Goal: Information Seeking & Learning: Learn about a topic

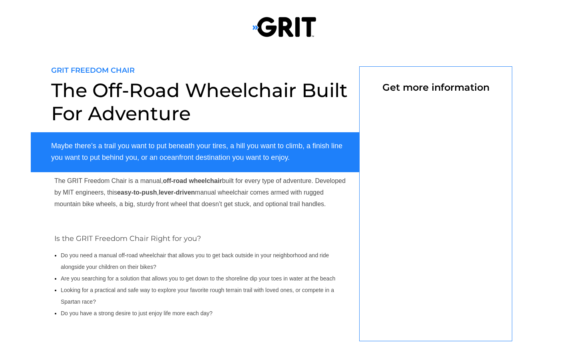
select select "US"
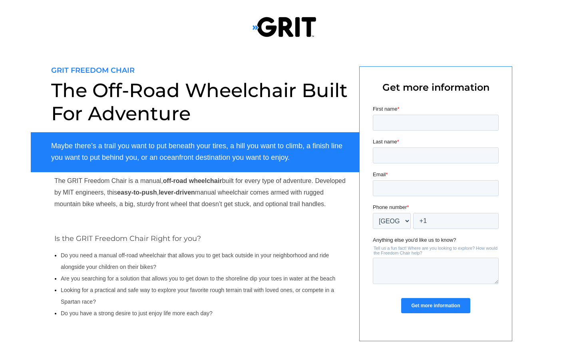
select select "US"
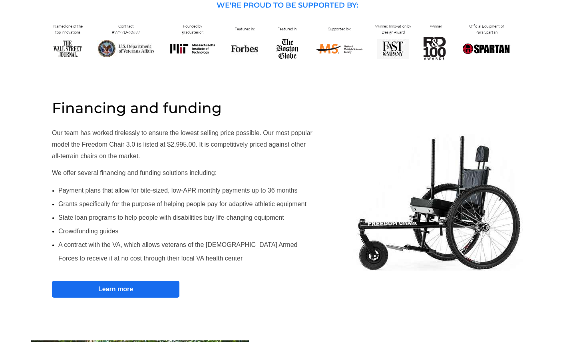
scroll to position [372, 0]
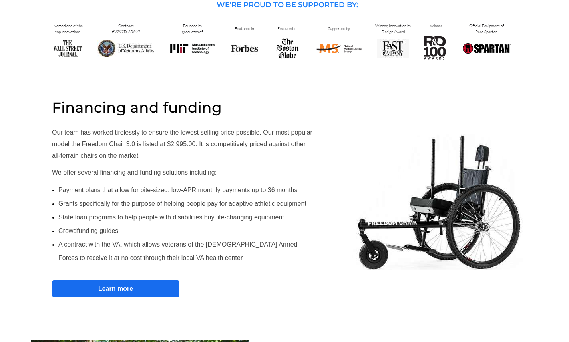
click at [0, 0] on strong "Learn more" at bounding box center [0, 0] width 0 height 0
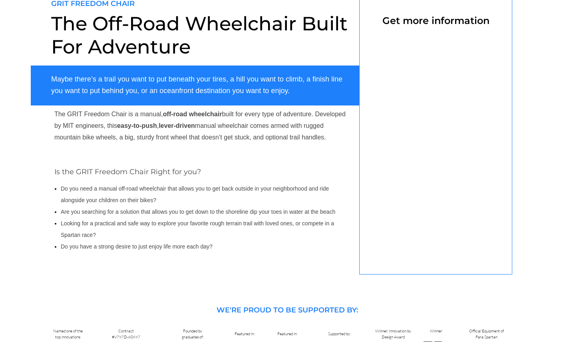
select select "US"
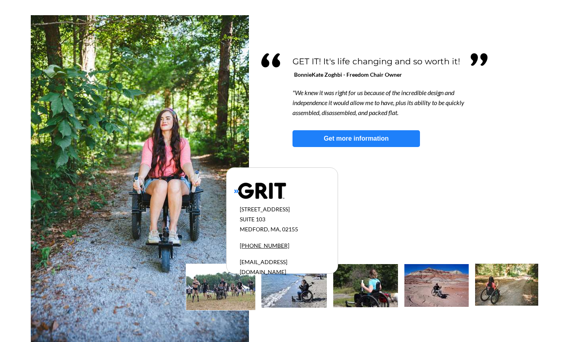
scroll to position [697, 0]
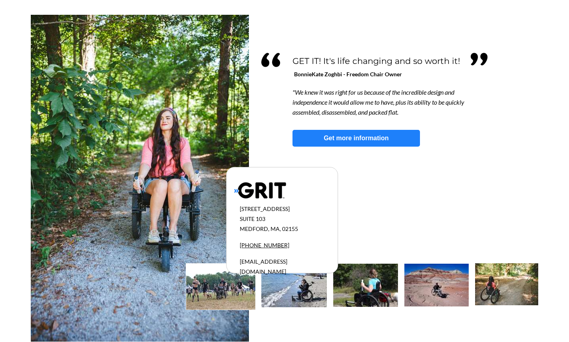
click at [0, 0] on span "info@gogrit.us" at bounding box center [0, 0] width 0 height 0
click at [0, 0] on link "Get more information" at bounding box center [0, 0] width 0 height 0
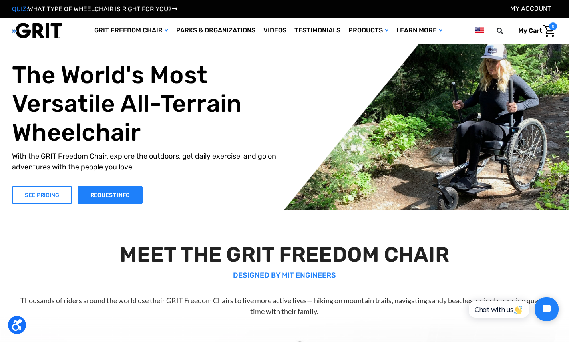
click at [46, 188] on link "SEE PRICING" at bounding box center [42, 195] width 60 height 18
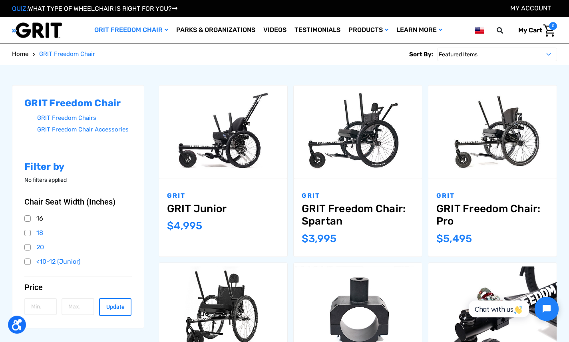
click at [28, 219] on link "16" at bounding box center [78, 219] width 108 height 12
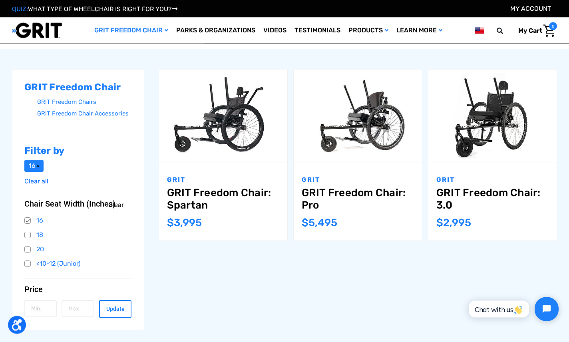
scroll to position [98, 0]
click at [83, 103] on link "GRIT Freedom Chairs" at bounding box center [84, 102] width 95 height 12
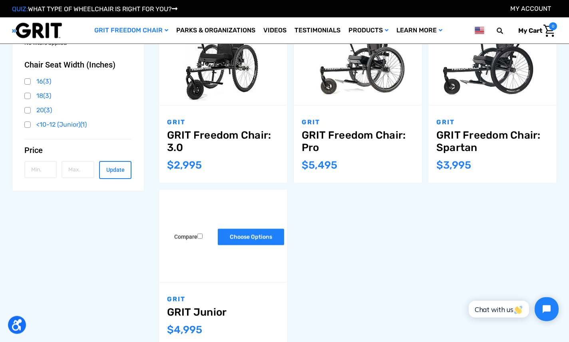
scroll to position [155, 0]
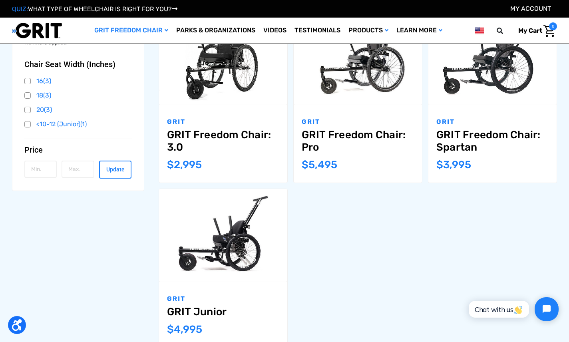
click at [472, 148] on link "GRIT Freedom Chair: Spartan" at bounding box center [493, 141] width 112 height 25
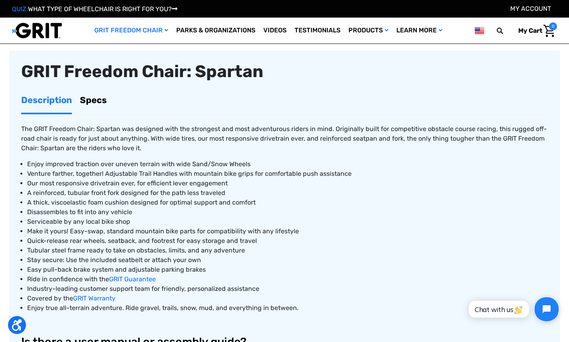
click at [100, 102] on link "Specs" at bounding box center [93, 100] width 27 height 25
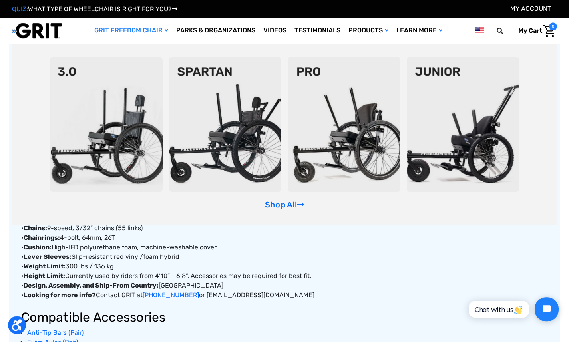
scroll to position [290, 0]
click at [317, 99] on img at bounding box center [344, 124] width 113 height 135
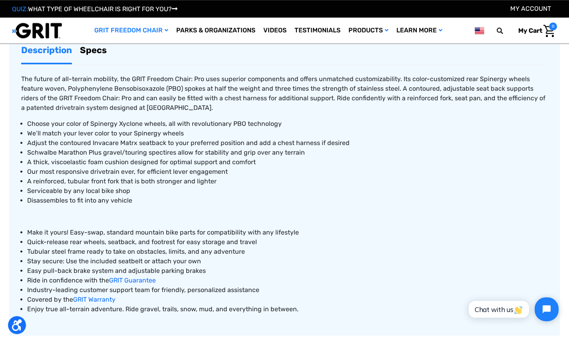
scroll to position [335, 0]
click at [101, 54] on link "Specs" at bounding box center [93, 50] width 27 height 25
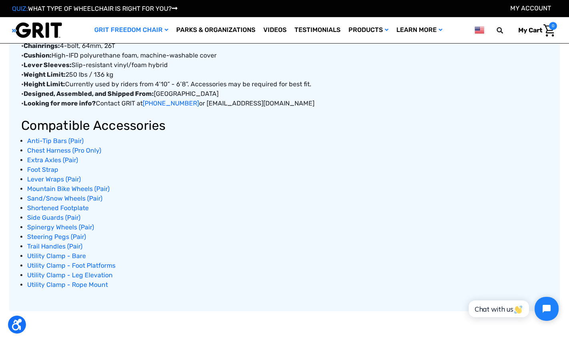
scroll to position [503, 0]
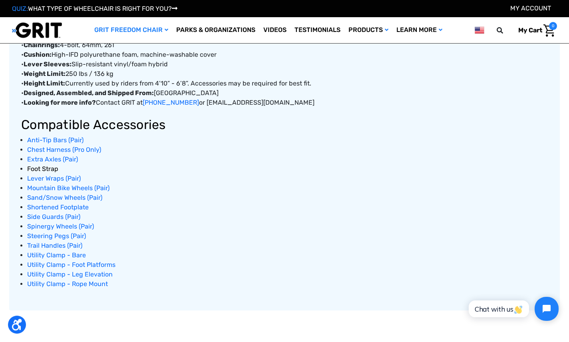
click at [49, 170] on span "Foot Strap" at bounding box center [42, 170] width 31 height 8
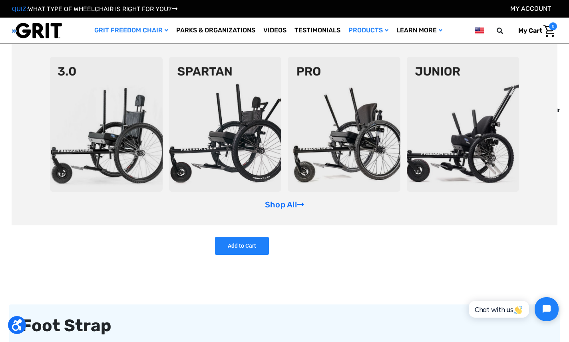
click at [113, 65] on img at bounding box center [106, 124] width 113 height 135
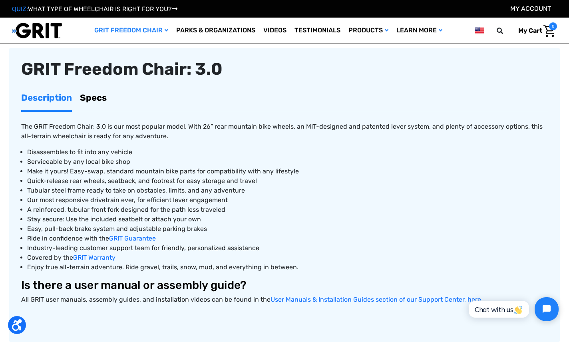
click at [100, 96] on link "Specs" at bounding box center [93, 97] width 27 height 25
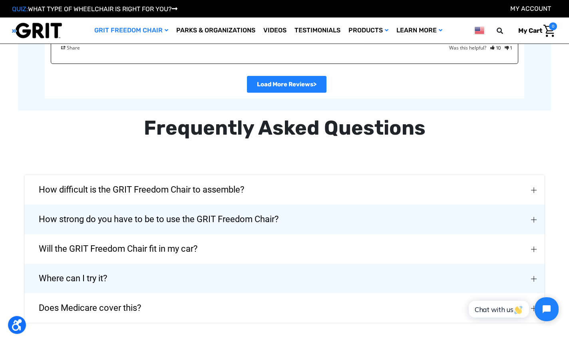
scroll to position [1744, 0]
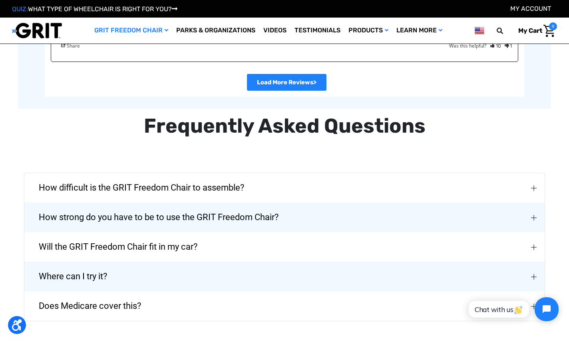
click at [230, 267] on button "Where can I try it?" at bounding box center [284, 277] width 521 height 30
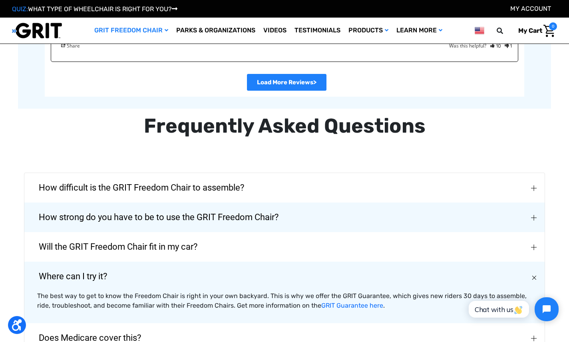
click at [240, 214] on span "How strong do you have to be to use the GRIT Freedom Chair?" at bounding box center [159, 217] width 264 height 29
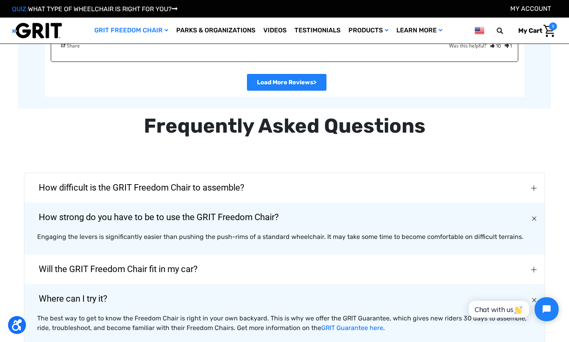
click at [246, 182] on span "How difficult is the GRIT Freedom Chair to assemble?" at bounding box center [142, 188] width 230 height 29
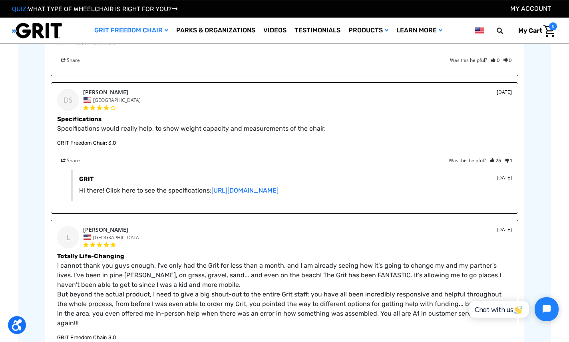
scroll to position [1208, 0]
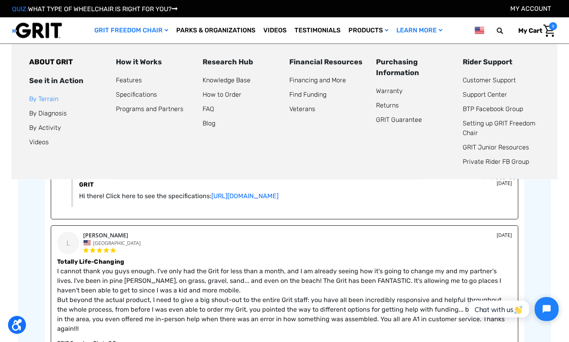
click at [52, 102] on link "By Terrain" at bounding box center [43, 99] width 29 height 8
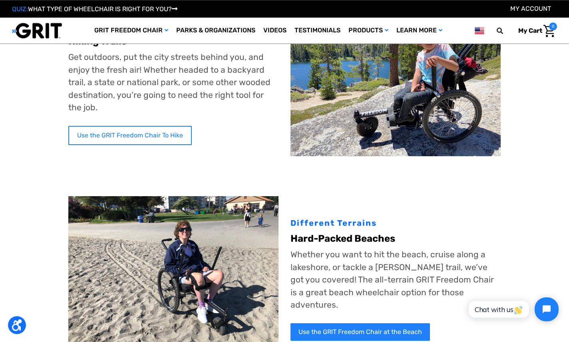
scroll to position [86, 0]
click at [96, 133] on link "Use the GRIT Freedom Chair To Hike" at bounding box center [130, 135] width 124 height 19
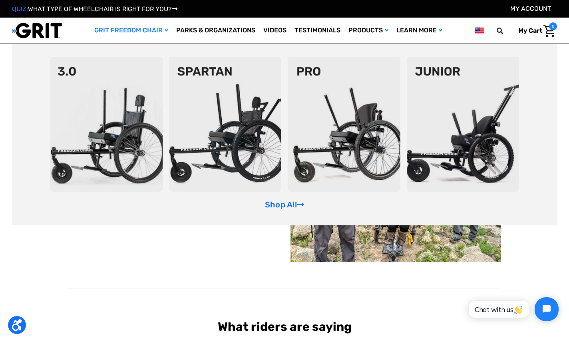
click at [332, 142] on img at bounding box center [344, 124] width 113 height 135
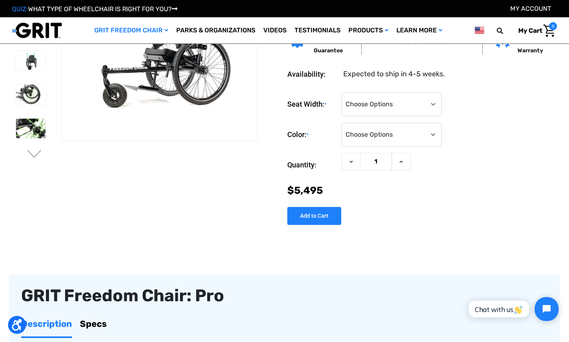
scroll to position [62, 0]
click at [24, 132] on img at bounding box center [31, 128] width 30 height 20
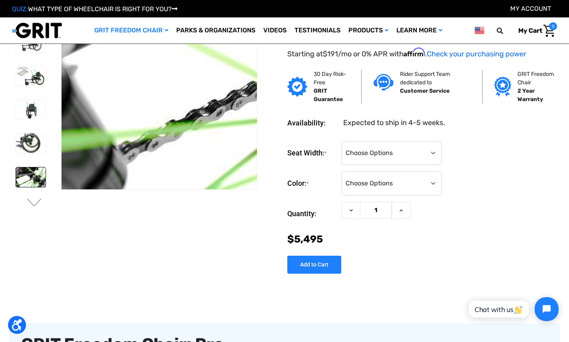
scroll to position [10, 0]
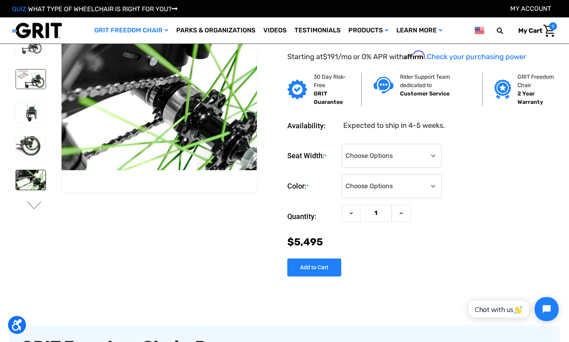
click at [41, 81] on img at bounding box center [31, 79] width 30 height 19
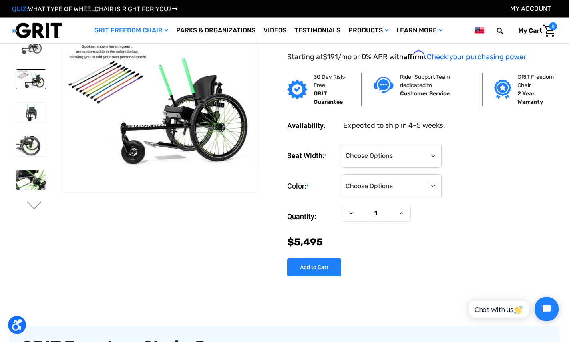
scroll to position [0, 0]
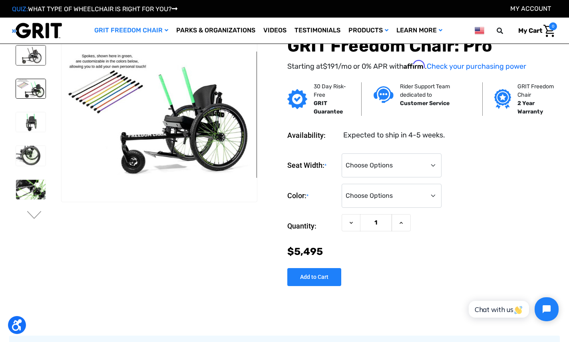
click at [26, 57] on img at bounding box center [31, 56] width 30 height 20
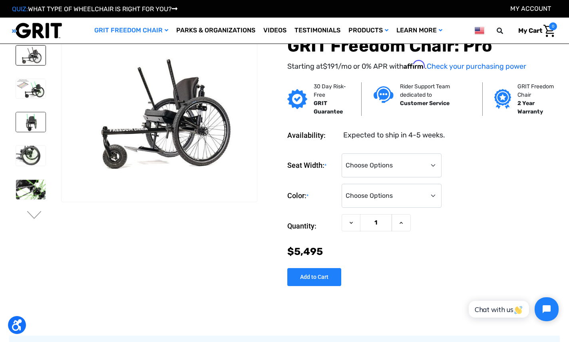
click at [24, 128] on img at bounding box center [31, 122] width 30 height 20
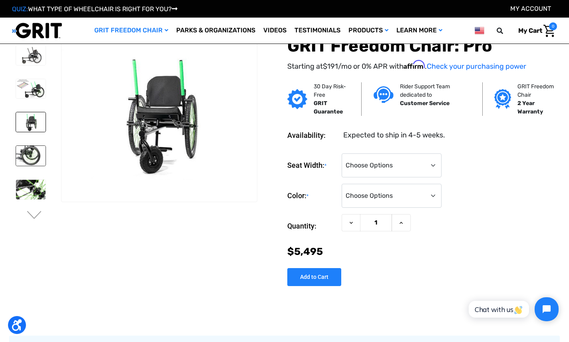
click at [22, 164] on img at bounding box center [31, 156] width 30 height 20
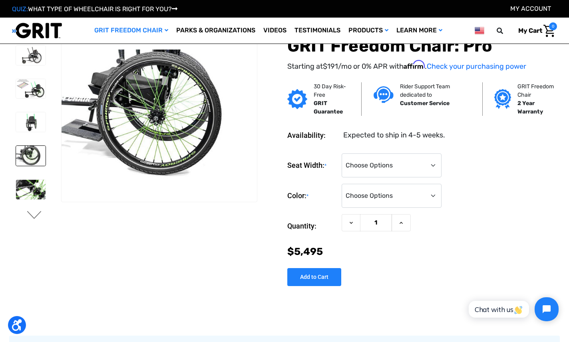
click at [34, 219] on button "Next" at bounding box center [34, 216] width 17 height 10
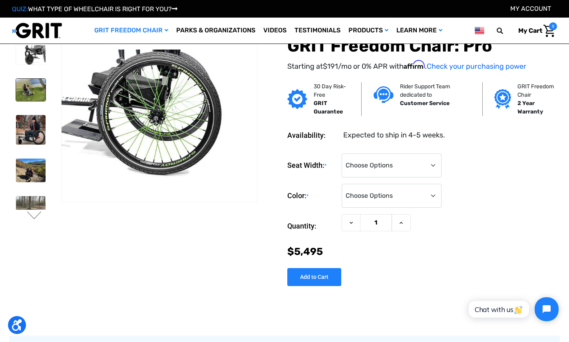
click at [30, 96] on img at bounding box center [31, 90] width 30 height 22
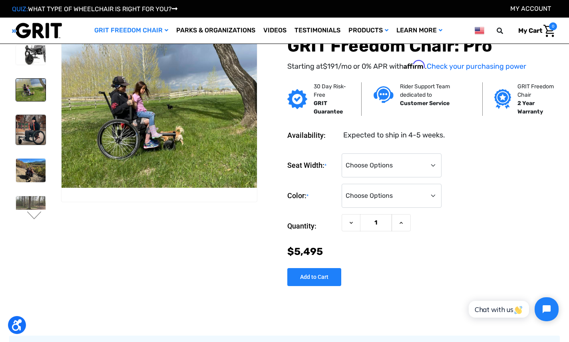
click at [28, 118] on img at bounding box center [31, 130] width 30 height 30
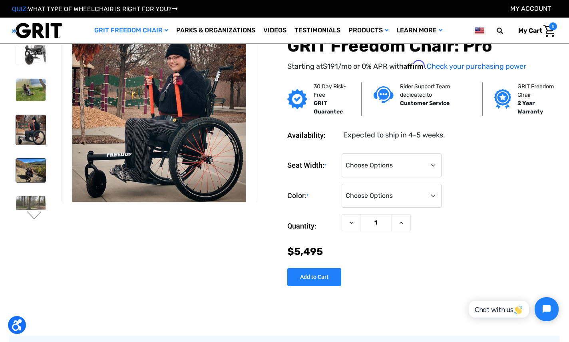
click at [28, 173] on img at bounding box center [31, 171] width 30 height 24
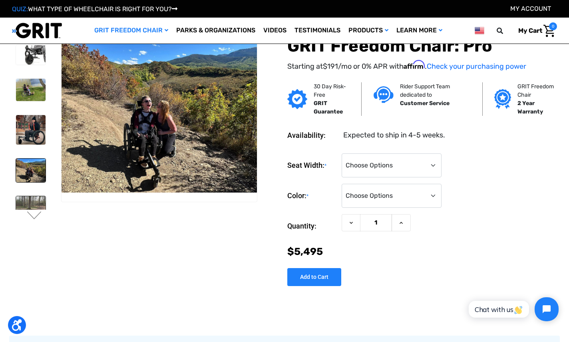
click at [28, 198] on img at bounding box center [31, 212] width 30 height 32
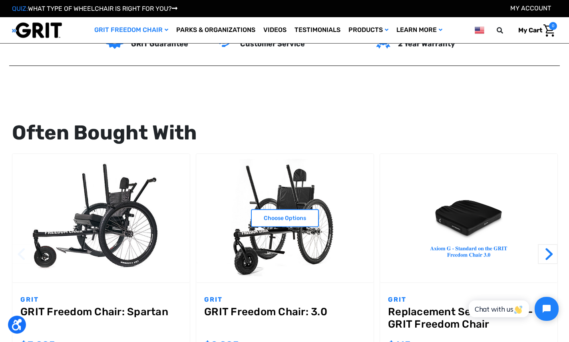
scroll to position [700, 0]
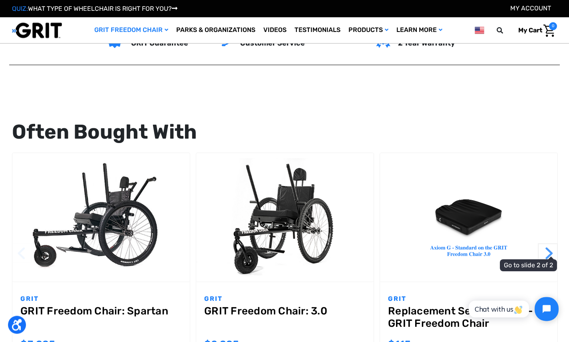
click at [551, 253] on button "Next" at bounding box center [548, 254] width 20 height 20
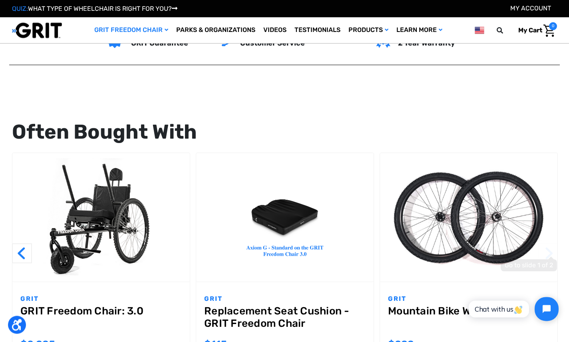
click at [551, 252] on button "Next" at bounding box center [548, 254] width 20 height 20
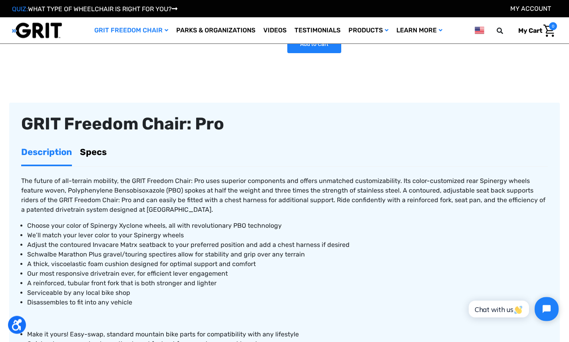
scroll to position [231, 0]
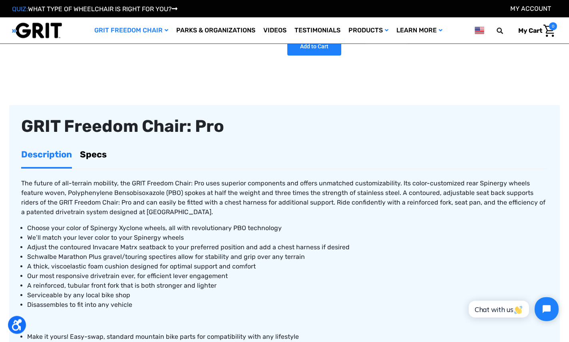
click at [97, 150] on link "Specs" at bounding box center [93, 154] width 27 height 25
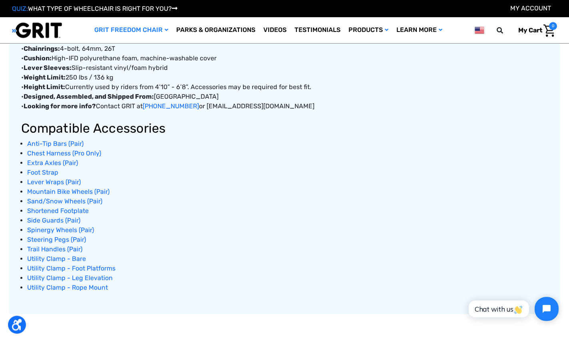
scroll to position [525, 0]
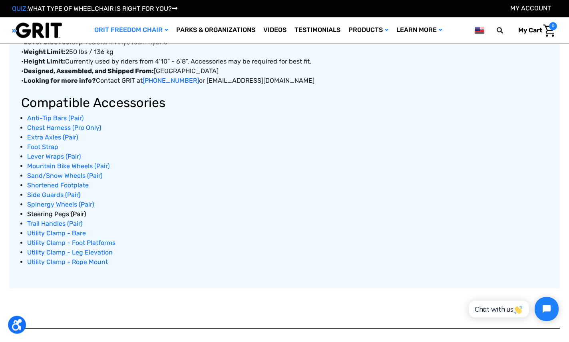
click at [56, 214] on span "Steering Pegs (Pair)" at bounding box center [56, 215] width 59 height 8
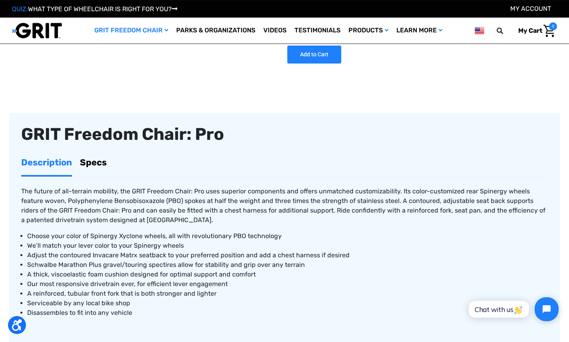
scroll to position [216, 0]
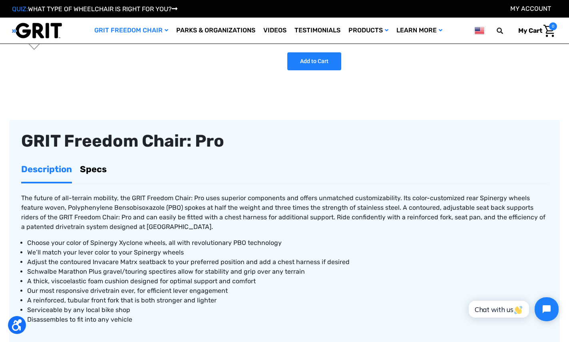
click at [101, 164] on link "Specs" at bounding box center [93, 169] width 27 height 25
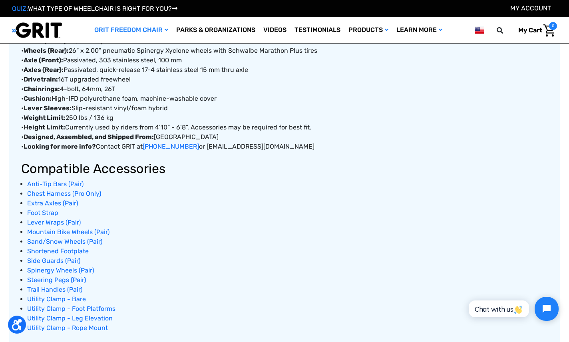
scroll to position [463, 0]
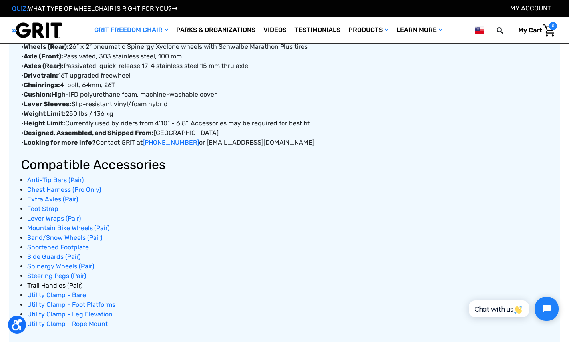
click at [68, 288] on span "Trail Handles (Pair)" at bounding box center [54, 286] width 55 height 8
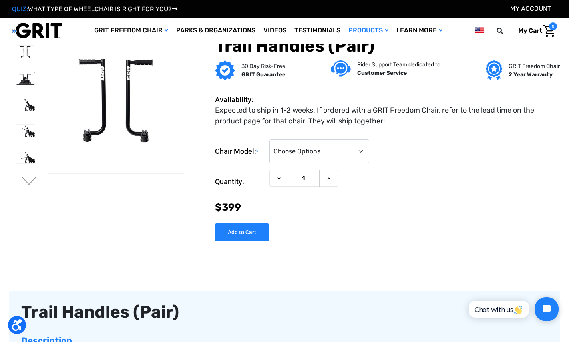
click at [16, 75] on img at bounding box center [25, 78] width 19 height 12
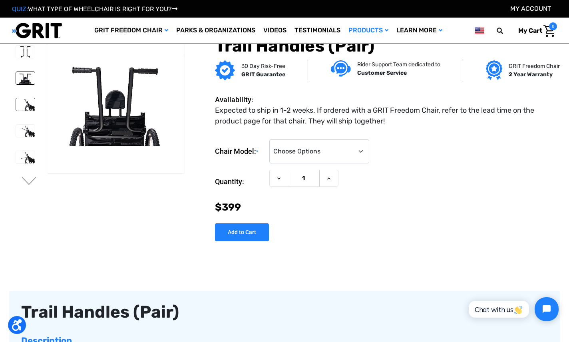
click at [16, 104] on img at bounding box center [25, 104] width 19 height 12
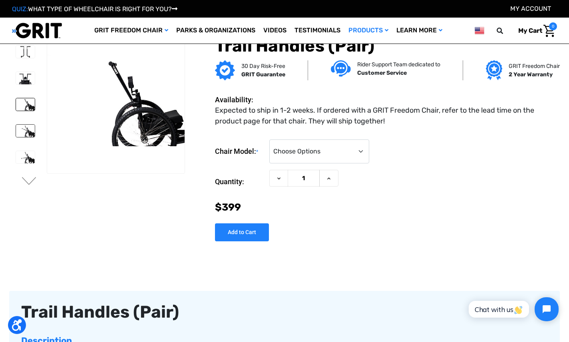
click at [19, 127] on img at bounding box center [25, 131] width 19 height 12
click at [19, 154] on img at bounding box center [25, 157] width 19 height 12
click at [24, 178] on button "Next" at bounding box center [29, 182] width 17 height 10
click at [23, 74] on img at bounding box center [25, 78] width 19 height 12
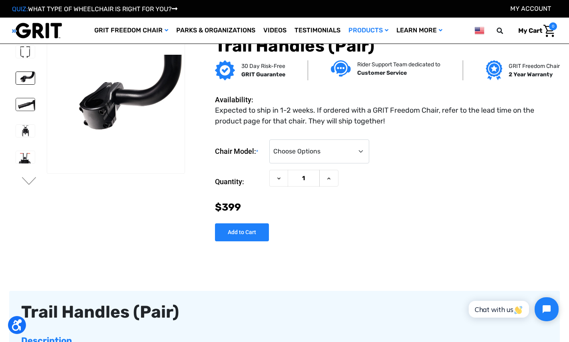
click at [17, 102] on img at bounding box center [25, 104] width 19 height 12
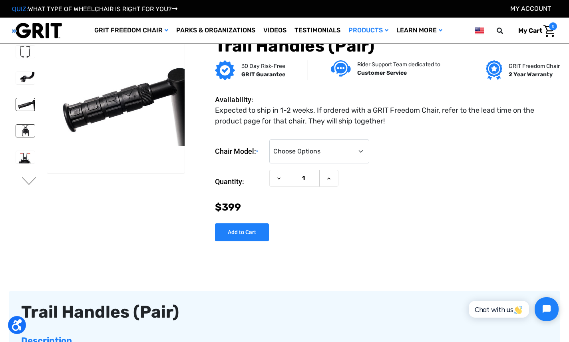
click at [16, 129] on img at bounding box center [25, 131] width 19 height 12
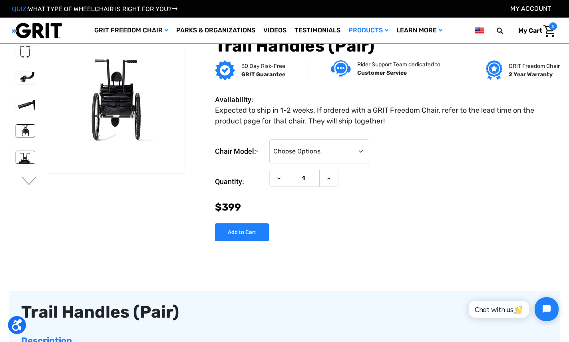
click at [17, 158] on img at bounding box center [25, 157] width 19 height 12
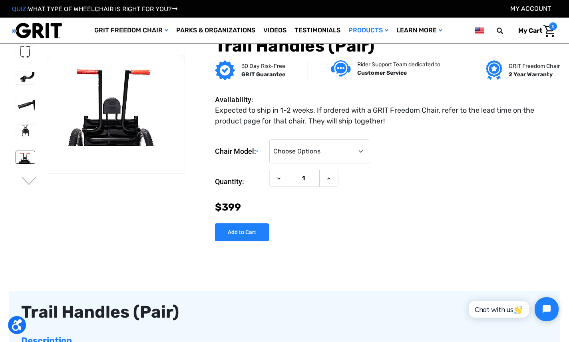
click at [22, 182] on button "Next" at bounding box center [29, 182] width 17 height 10
click at [24, 136] on img at bounding box center [25, 131] width 19 height 12
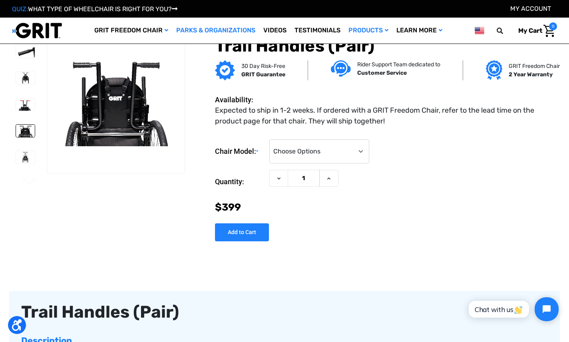
click at [236, 30] on link "Parks & Organizations" at bounding box center [215, 31] width 87 height 26
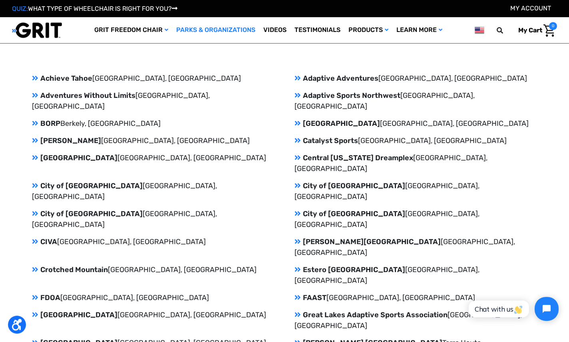
scroll to position [798, 0]
click at [299, 182] on icon at bounding box center [298, 185] width 6 height 7
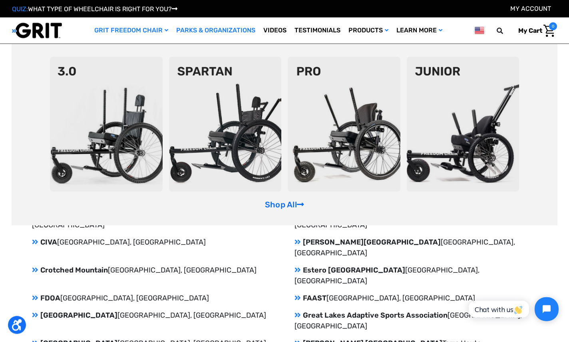
click at [332, 100] on img at bounding box center [344, 124] width 113 height 135
